Goal: Information Seeking & Learning: Learn about a topic

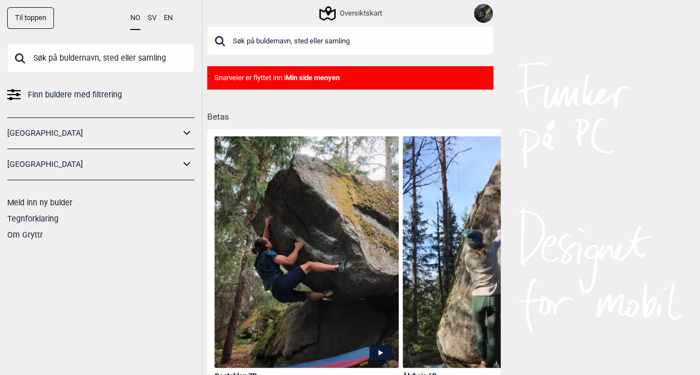
click at [263, 48] on input "text" at bounding box center [350, 40] width 286 height 29
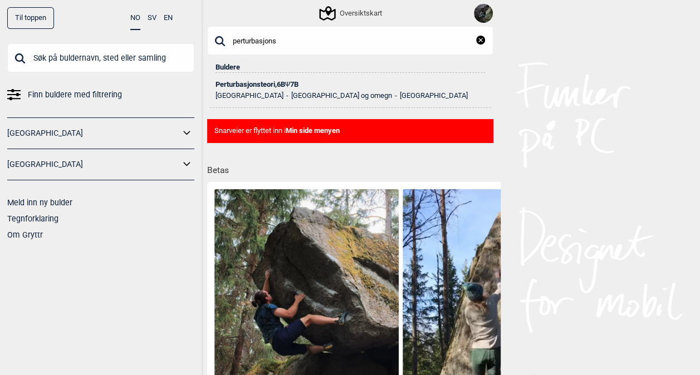
type input "perturbasjons"
click at [264, 83] on div "Perturbasjonsteori , 6B Ψ 7B" at bounding box center [349, 85] width 269 height 8
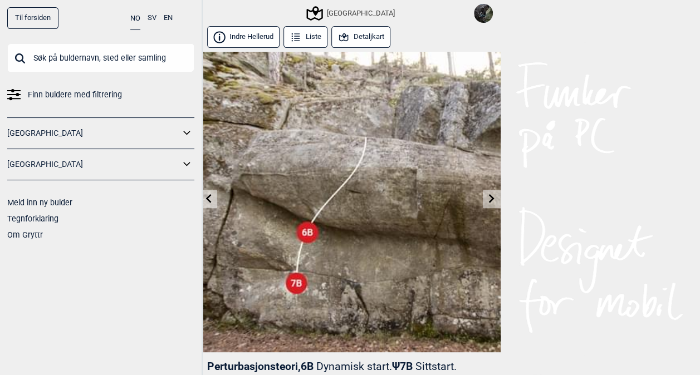
click at [67, 56] on input "text" at bounding box center [100, 57] width 187 height 29
type input "f"
type input "a"
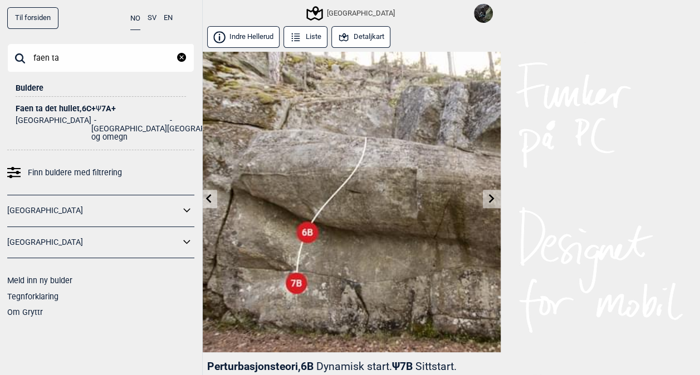
type input "faen ta"
click at [67, 106] on div "Faen ta det hullet , 6C+ Ψ 7A+" at bounding box center [101, 109] width 170 height 8
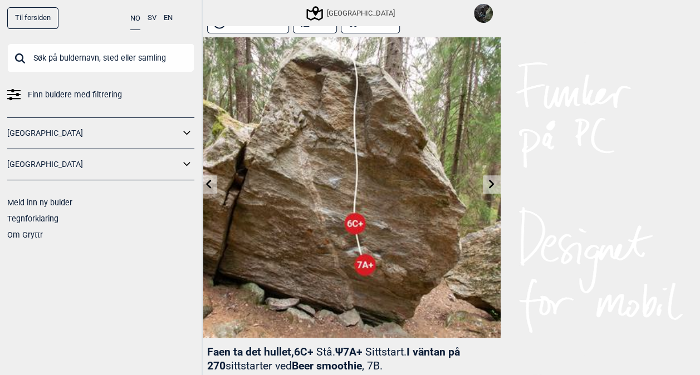
scroll to position [14, 0]
click at [490, 185] on icon at bounding box center [491, 184] width 9 height 9
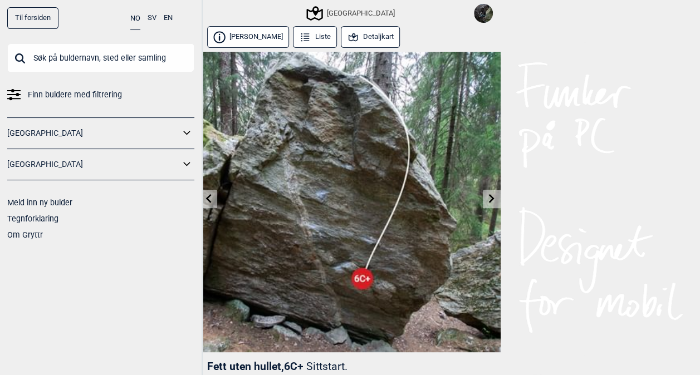
click at [490, 185] on img at bounding box center [350, 202] width 301 height 301
click at [490, 191] on link at bounding box center [491, 199] width 17 height 18
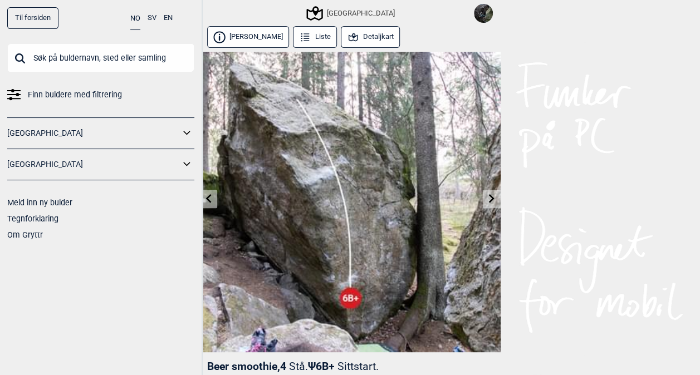
click at [490, 199] on icon at bounding box center [491, 198] width 9 height 9
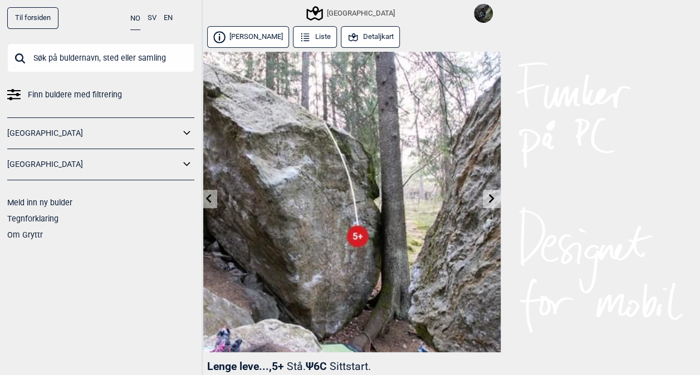
click at [490, 199] on icon at bounding box center [491, 198] width 9 height 9
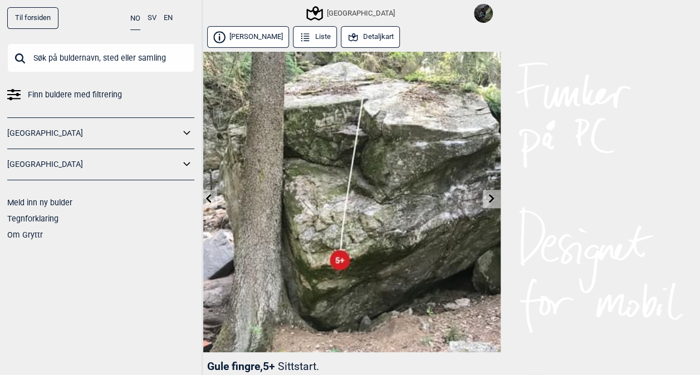
click at [490, 199] on icon at bounding box center [491, 198] width 9 height 9
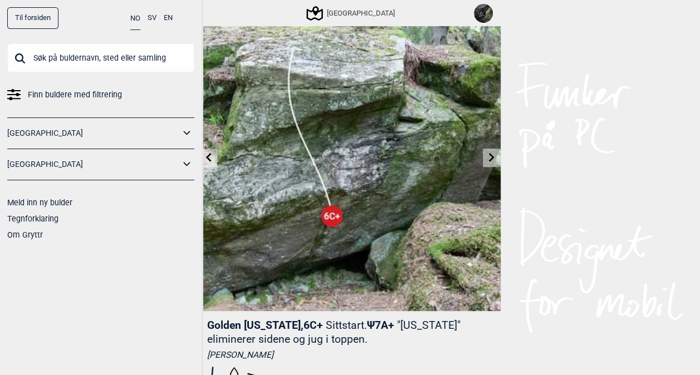
scroll to position [43, 0]
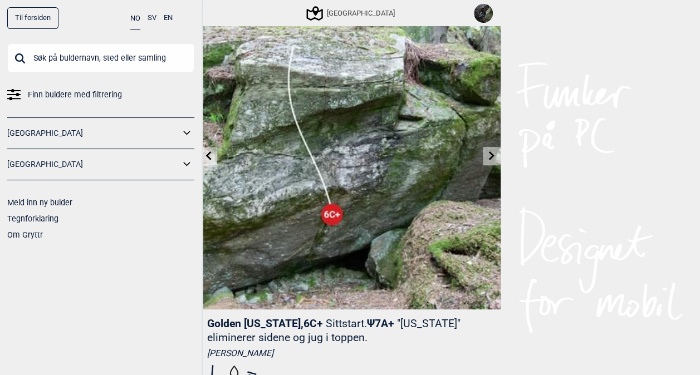
click at [488, 151] on icon at bounding box center [491, 155] width 9 height 9
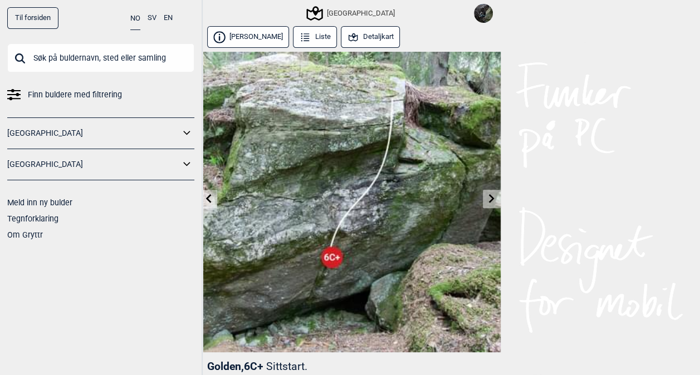
click at [488, 151] on img at bounding box center [350, 202] width 301 height 301
click at [490, 198] on icon at bounding box center [491, 198] width 9 height 9
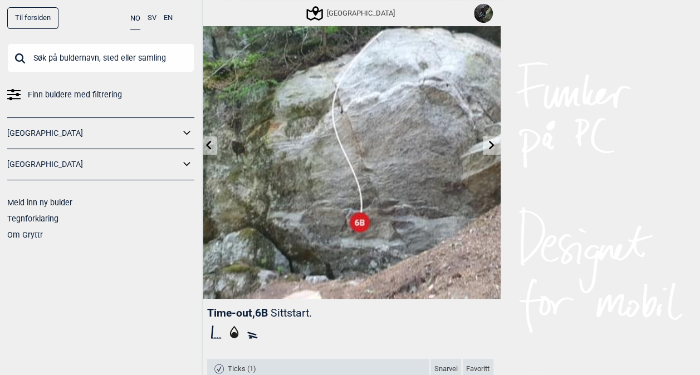
scroll to position [52, 0]
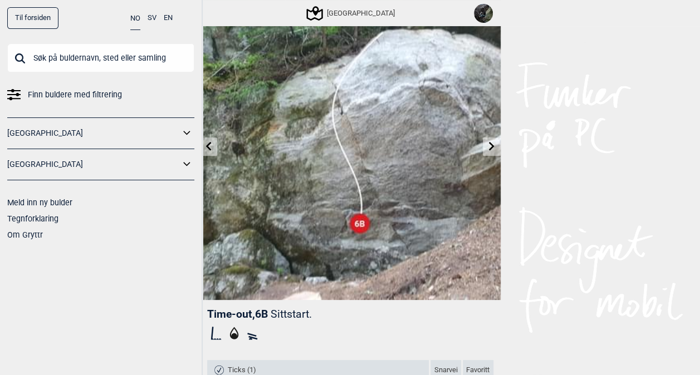
click at [493, 146] on icon at bounding box center [492, 146] width 6 height 9
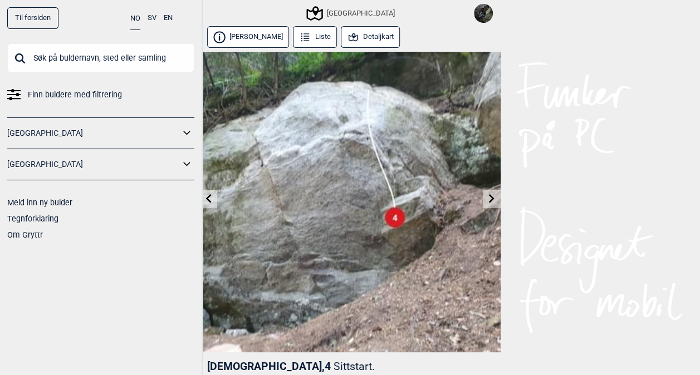
click at [492, 199] on icon at bounding box center [492, 198] width 6 height 9
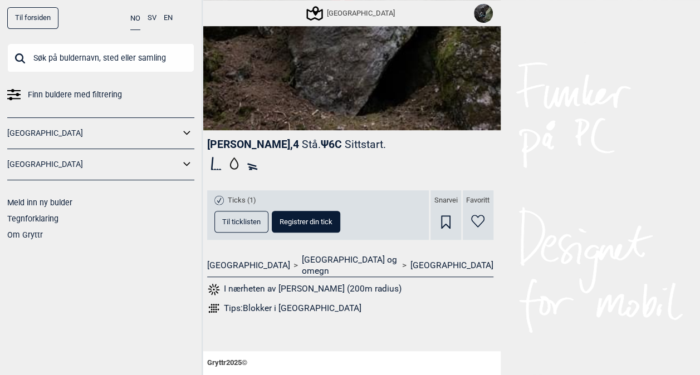
scroll to position [227, 0]
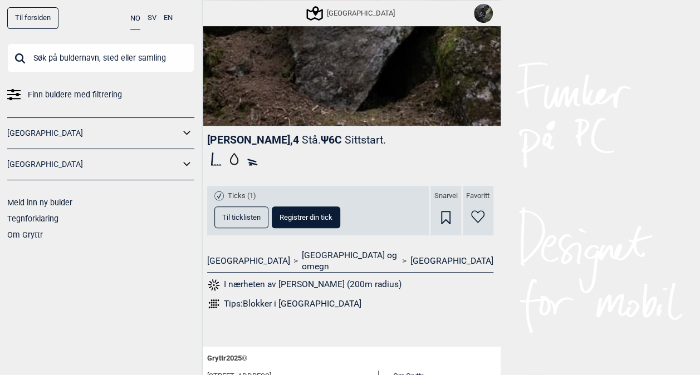
click at [234, 228] on div "Ticks (1) Til ticklisten Registrer din tick" at bounding box center [318, 211] width 222 height 50
click at [232, 217] on span "Til ticklisten" at bounding box center [241, 217] width 38 height 7
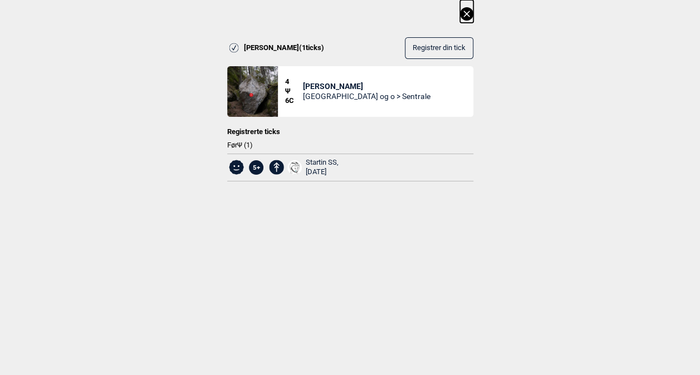
click at [466, 10] on icon at bounding box center [466, 13] width 13 height 13
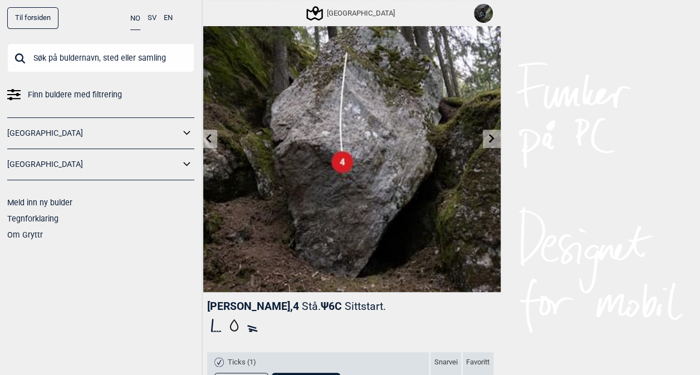
scroll to position [63, 0]
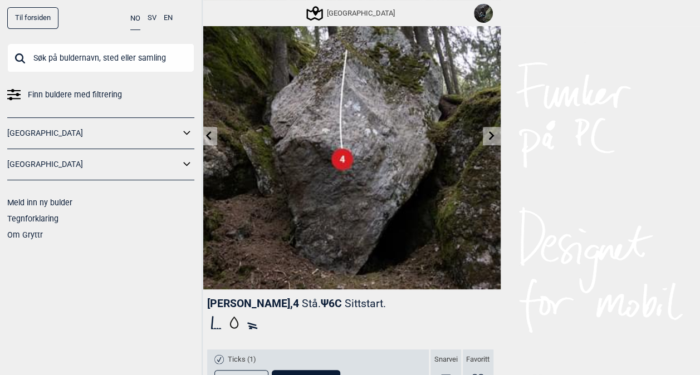
click at [489, 137] on icon at bounding box center [491, 135] width 9 height 9
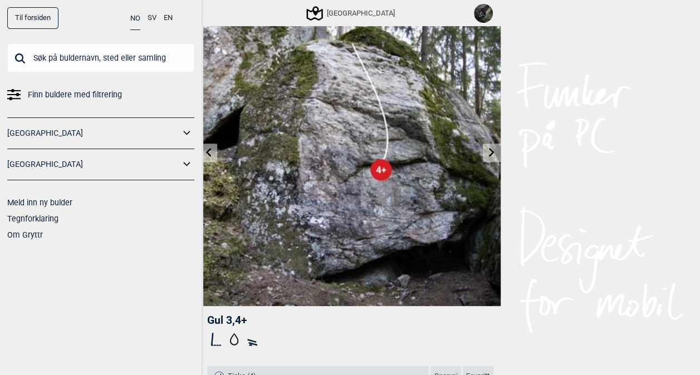
scroll to position [47, 0]
click at [210, 154] on icon at bounding box center [208, 151] width 9 height 9
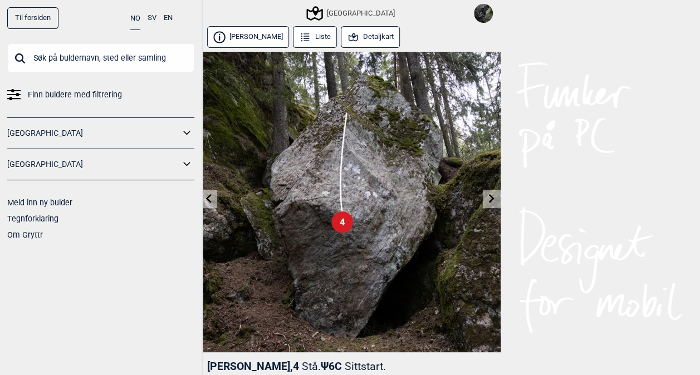
click at [494, 195] on icon at bounding box center [491, 198] width 9 height 9
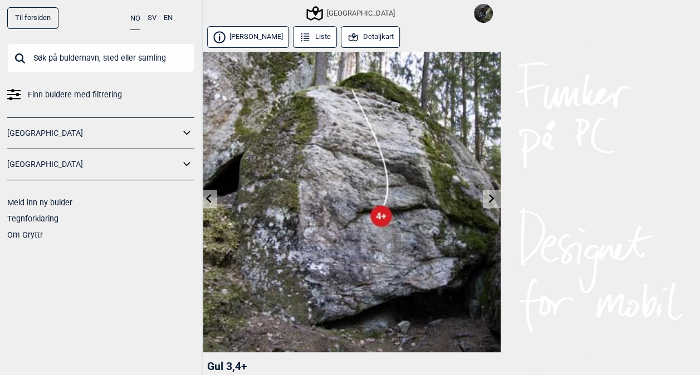
click at [494, 195] on icon at bounding box center [491, 198] width 9 height 9
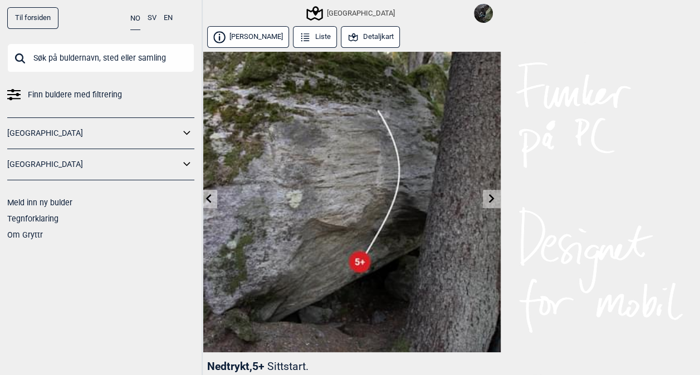
scroll to position [123, 0]
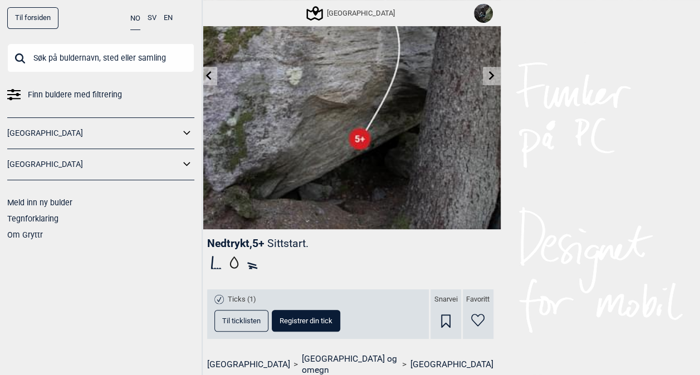
click at [209, 80] on link at bounding box center [208, 76] width 17 height 18
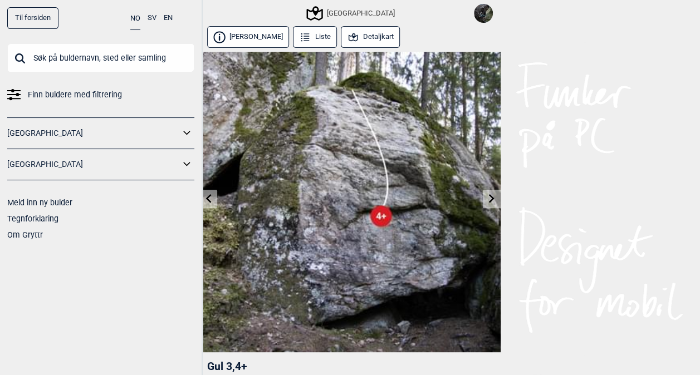
click at [208, 204] on link at bounding box center [208, 199] width 17 height 18
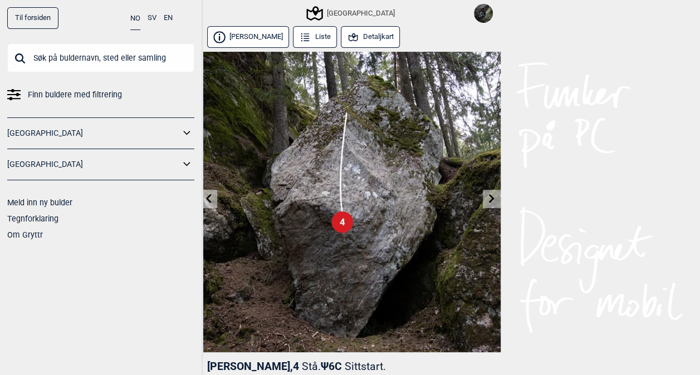
click at [208, 204] on link at bounding box center [208, 199] width 17 height 18
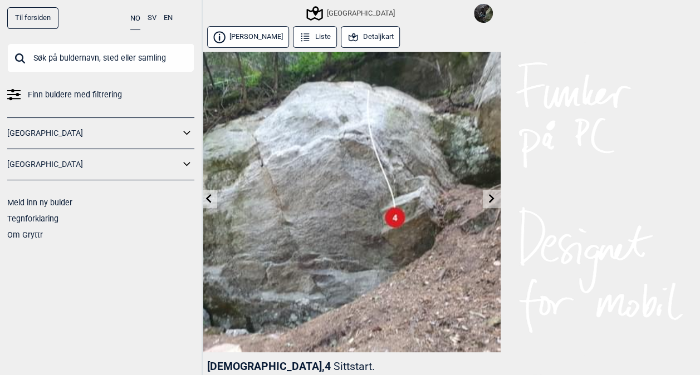
click at [208, 204] on link at bounding box center [208, 199] width 17 height 18
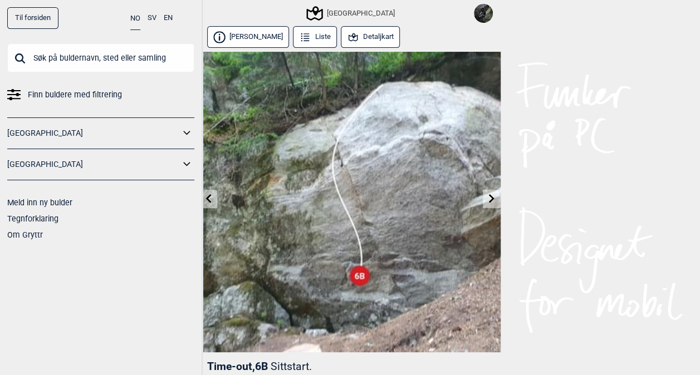
click at [208, 204] on link at bounding box center [208, 199] width 17 height 18
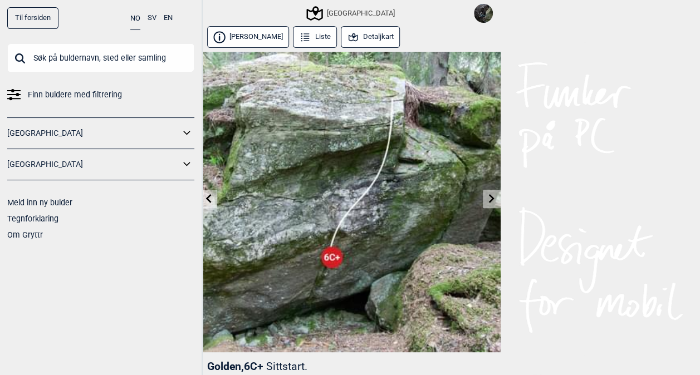
click at [208, 204] on link at bounding box center [208, 199] width 17 height 18
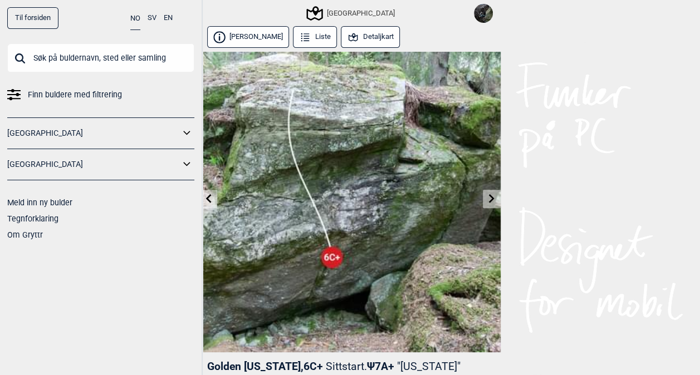
click at [208, 204] on link at bounding box center [208, 199] width 17 height 18
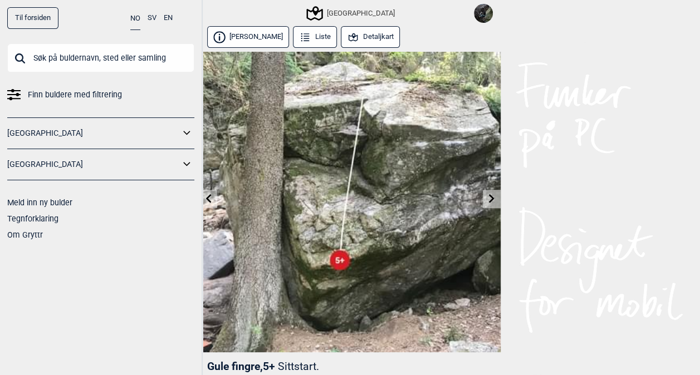
click at [210, 204] on link at bounding box center [208, 199] width 17 height 18
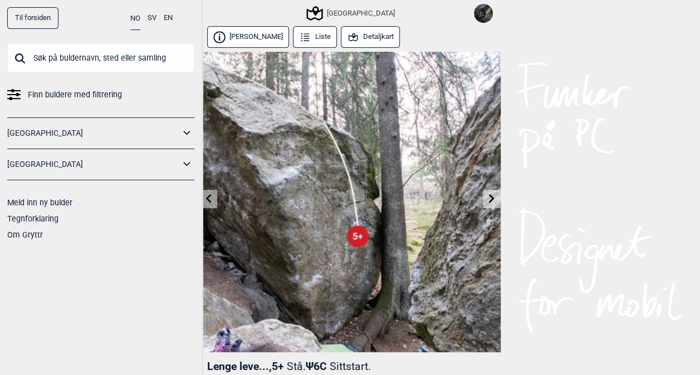
click at [210, 204] on link at bounding box center [208, 199] width 17 height 18
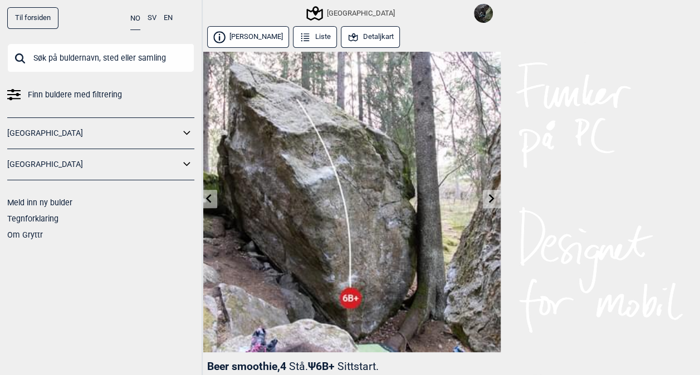
click at [210, 204] on link at bounding box center [208, 199] width 17 height 18
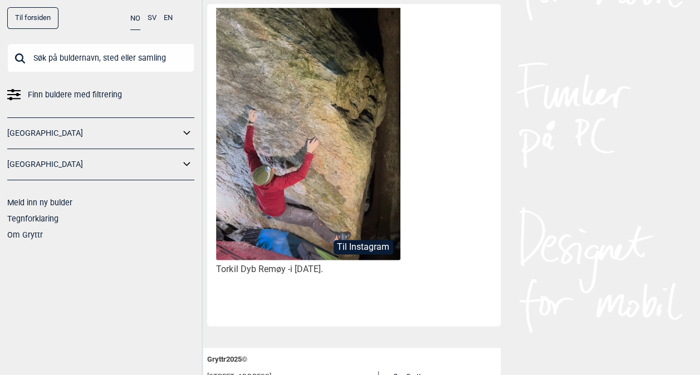
scroll to position [562, 0]
click at [353, 239] on button "Til Instagram" at bounding box center [363, 246] width 60 height 14
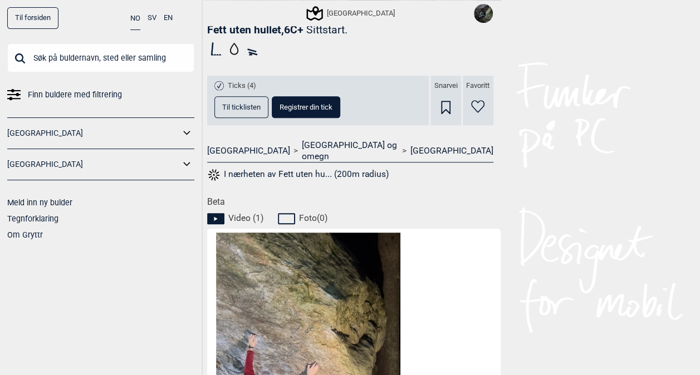
scroll to position [336, 0]
click at [235, 111] on button "Til ticklisten" at bounding box center [241, 108] width 54 height 22
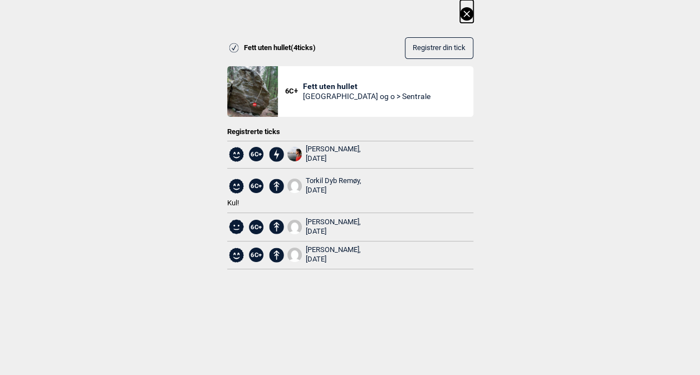
click at [469, 14] on icon at bounding box center [466, 14] width 6 height 6
